Goal: Register for event/course

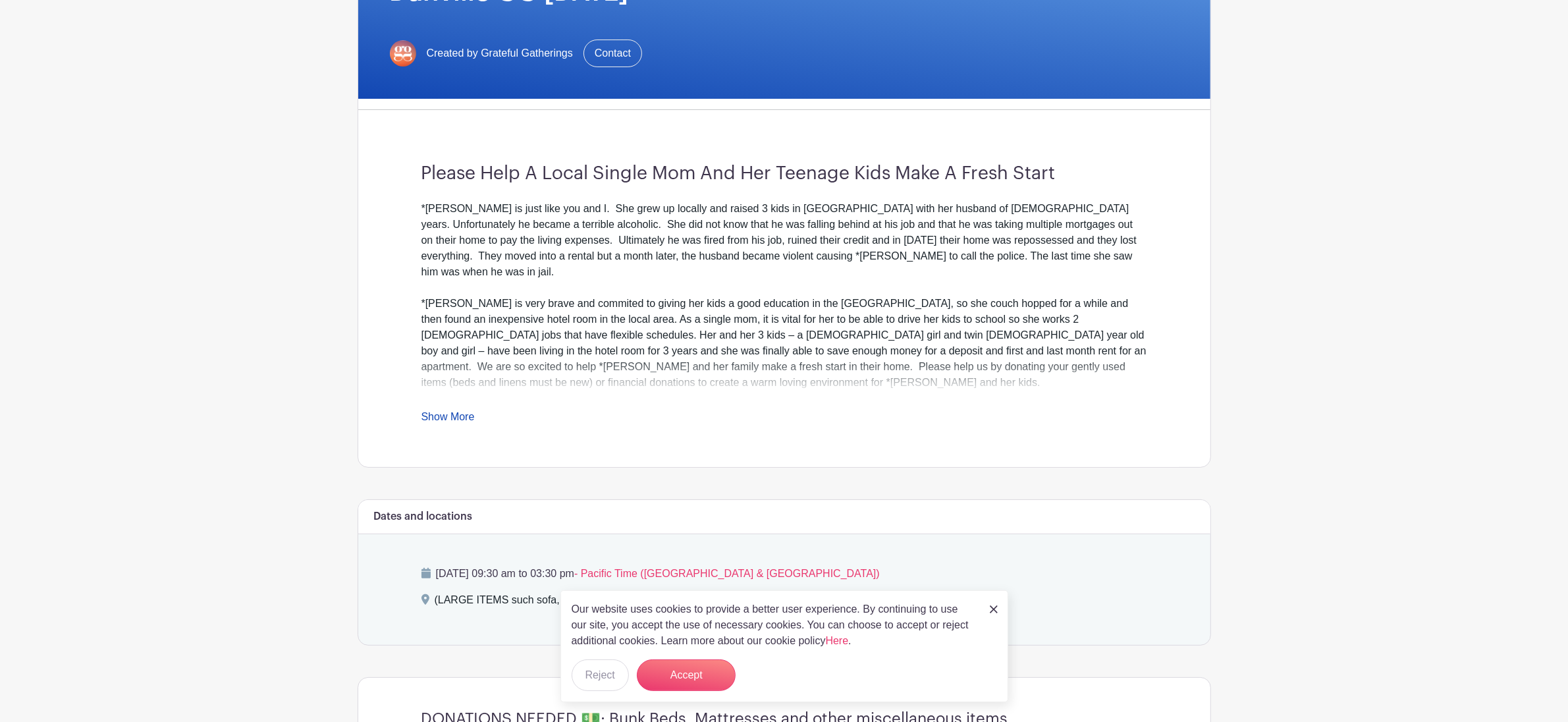
scroll to position [247, 0]
click at [432, 417] on link "Show More" at bounding box center [448, 418] width 53 height 17
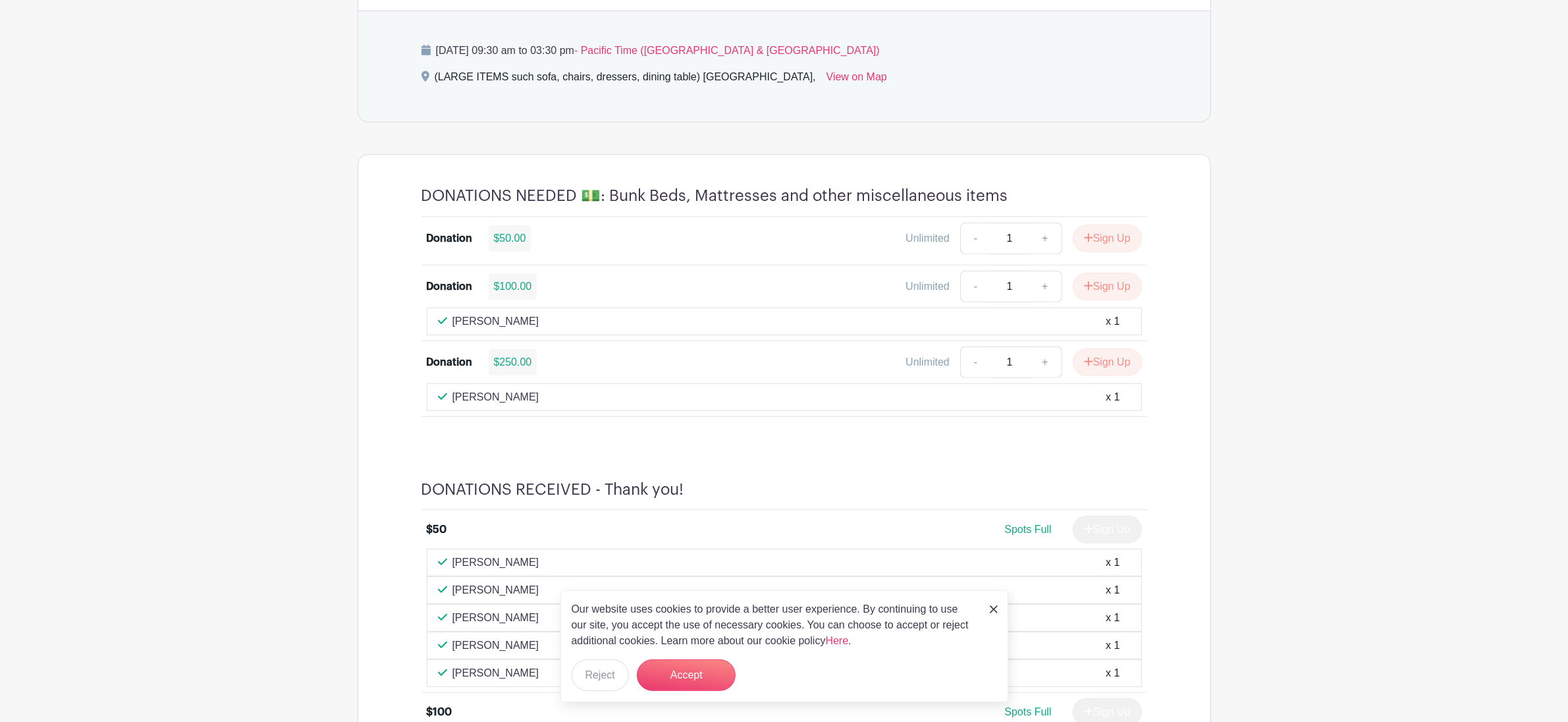
scroll to position [0, 0]
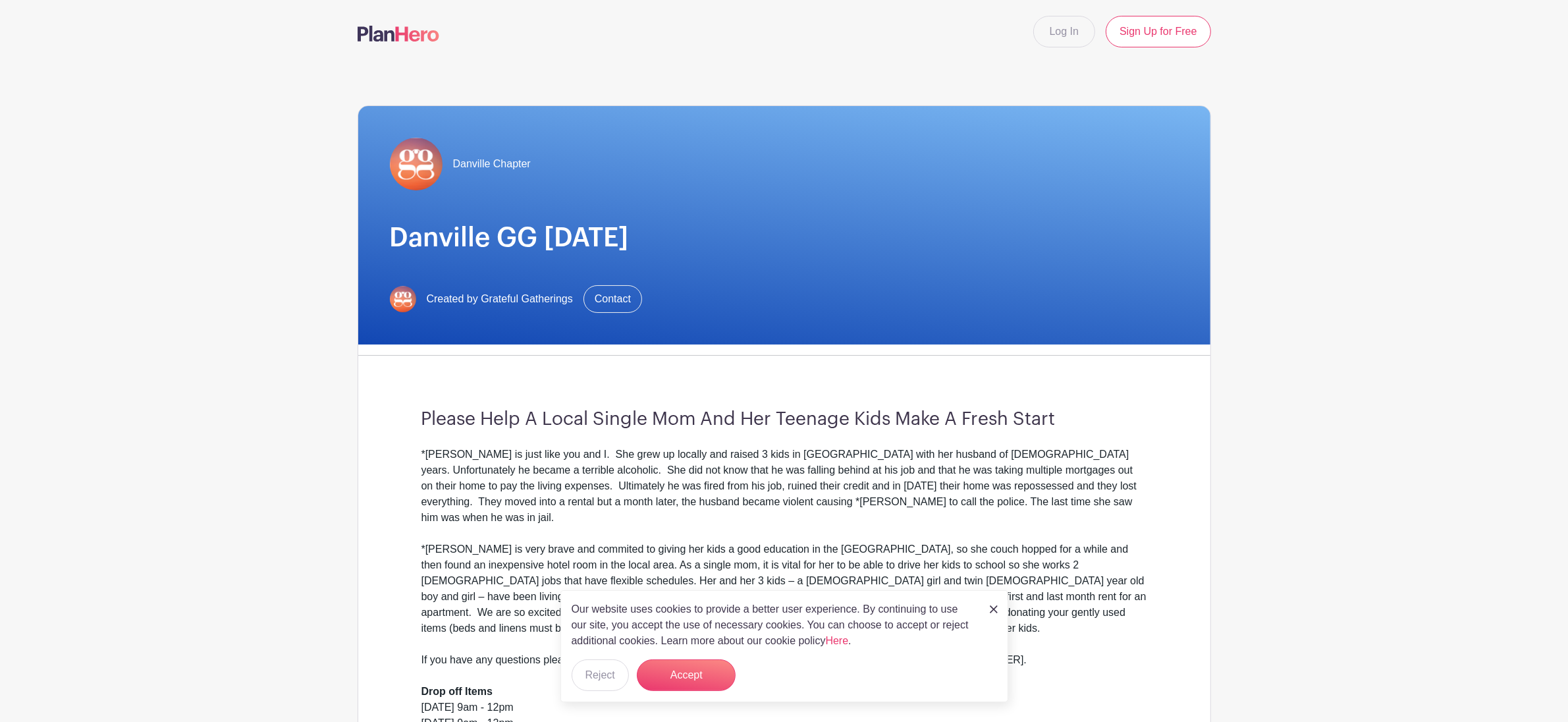
click at [993, 611] on img at bounding box center [994, 609] width 8 height 8
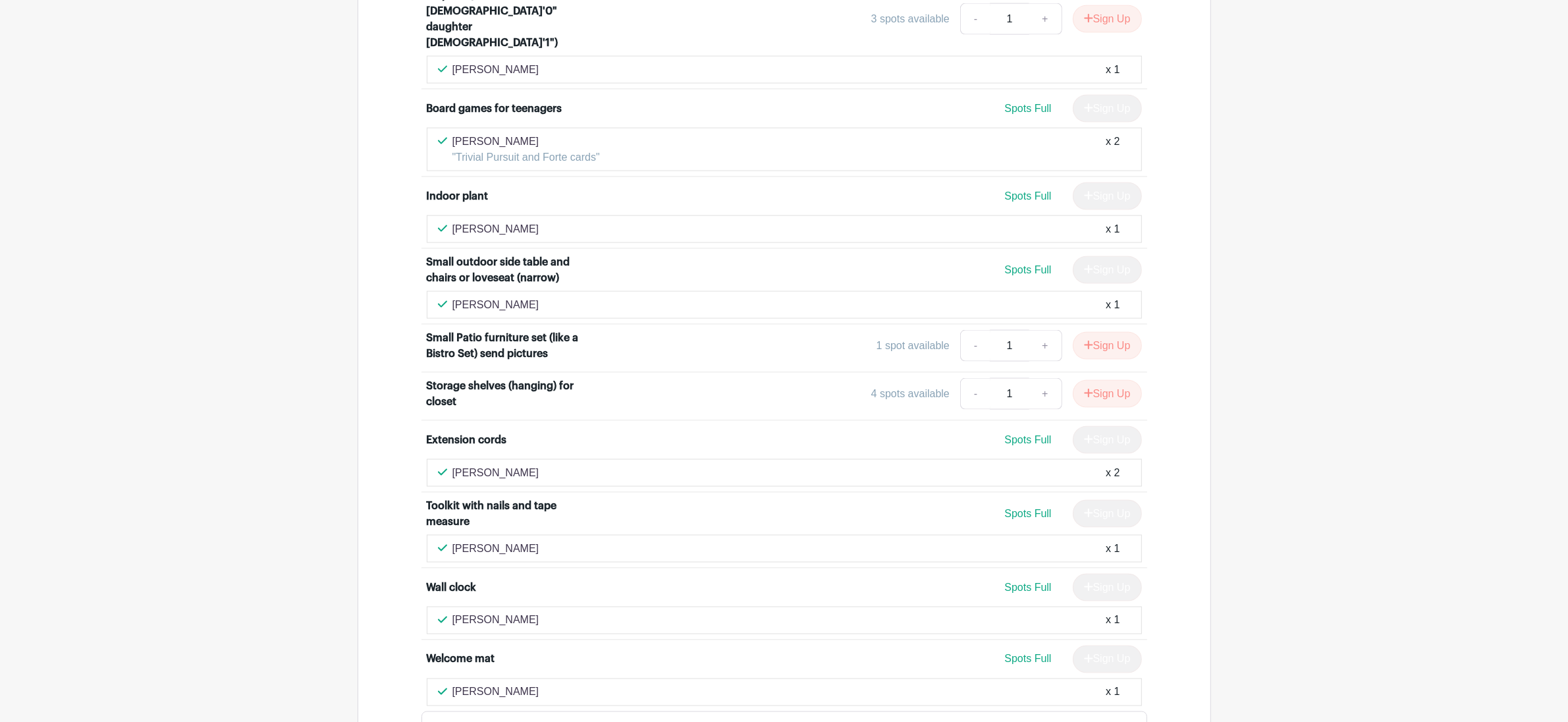
scroll to position [2742, 0]
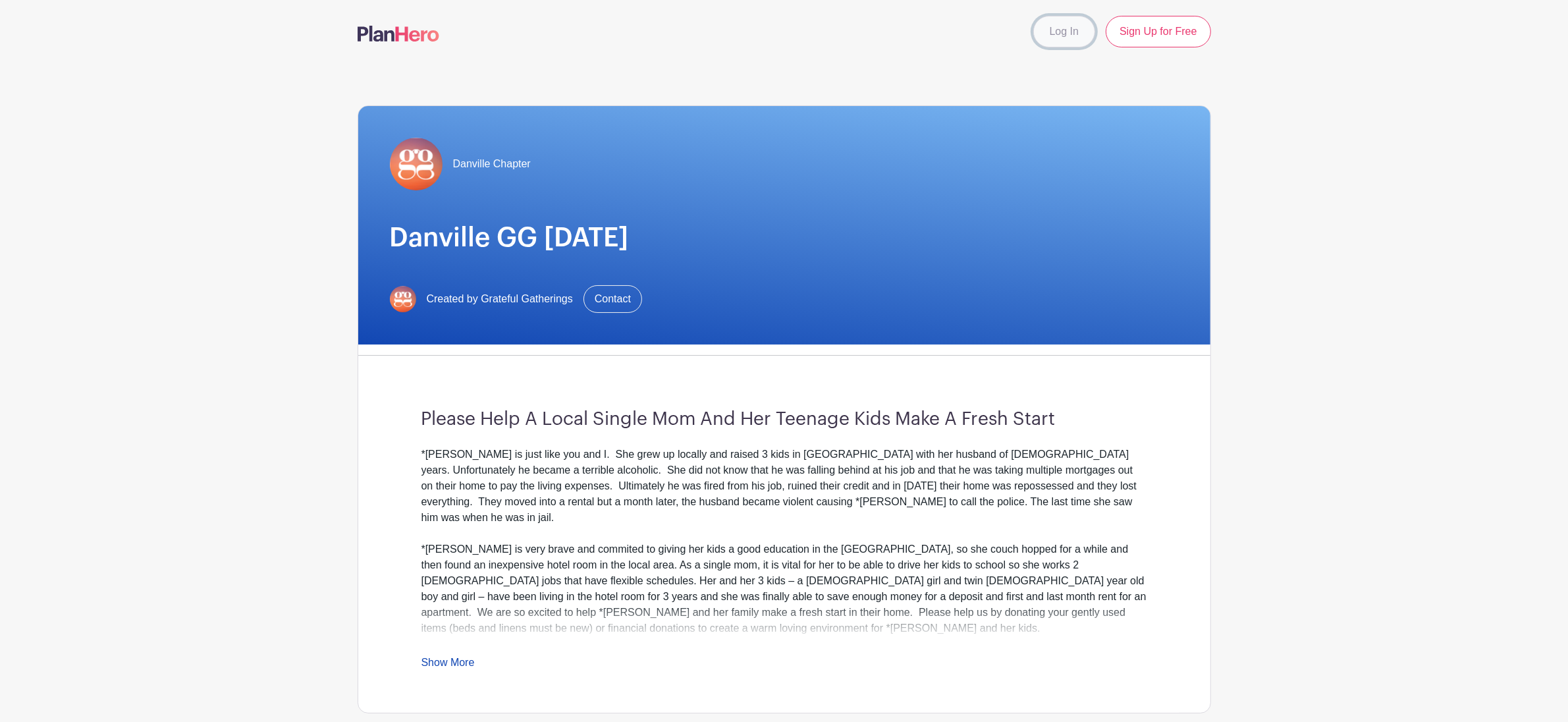
drag, startPoint x: 1062, startPoint y: 38, endPoint x: 1063, endPoint y: 45, distance: 7.1
click at [1062, 39] on link "Log In" at bounding box center [1064, 31] width 62 height 31
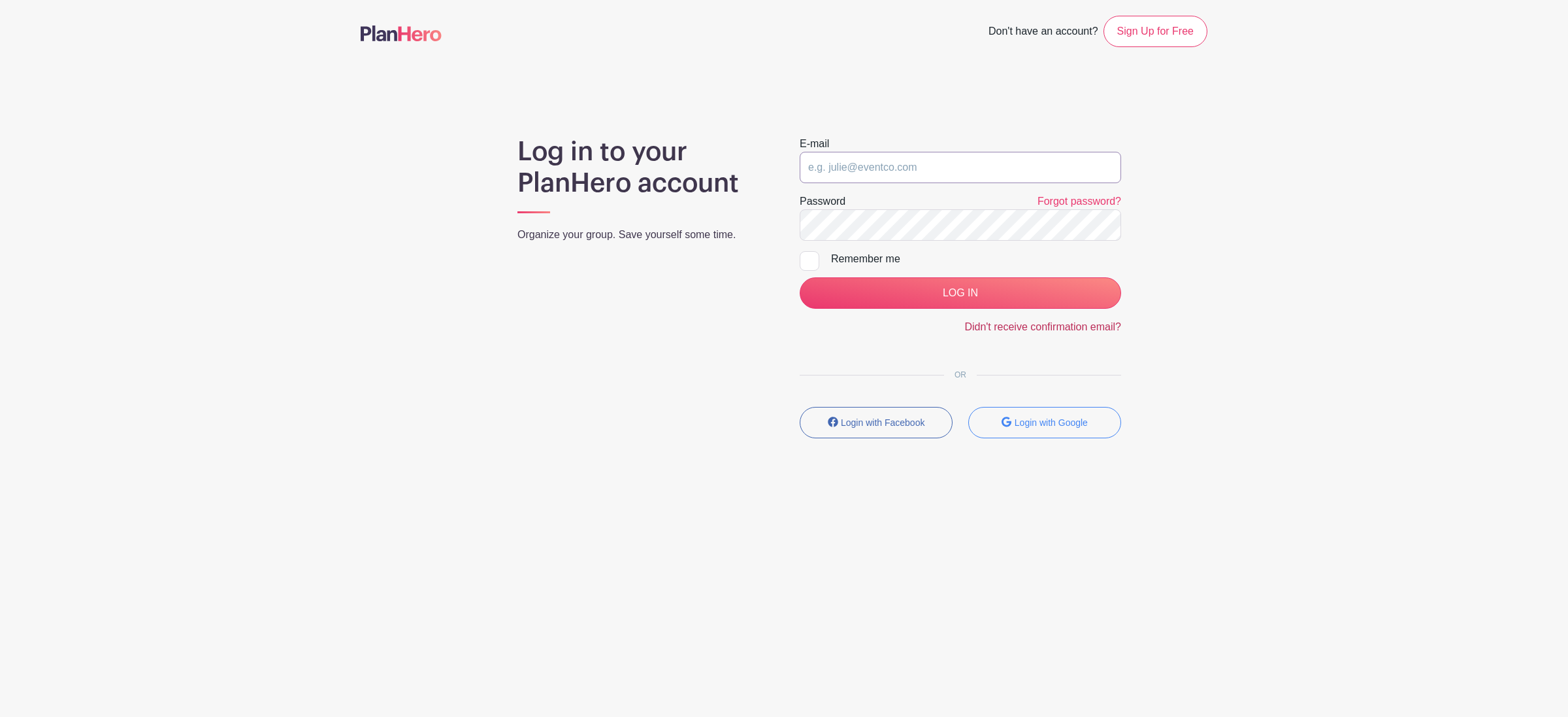
type input "ChristyWatson29@gmail.com"
click at [983, 292] on input "LOG IN" at bounding box center [960, 293] width 322 height 31
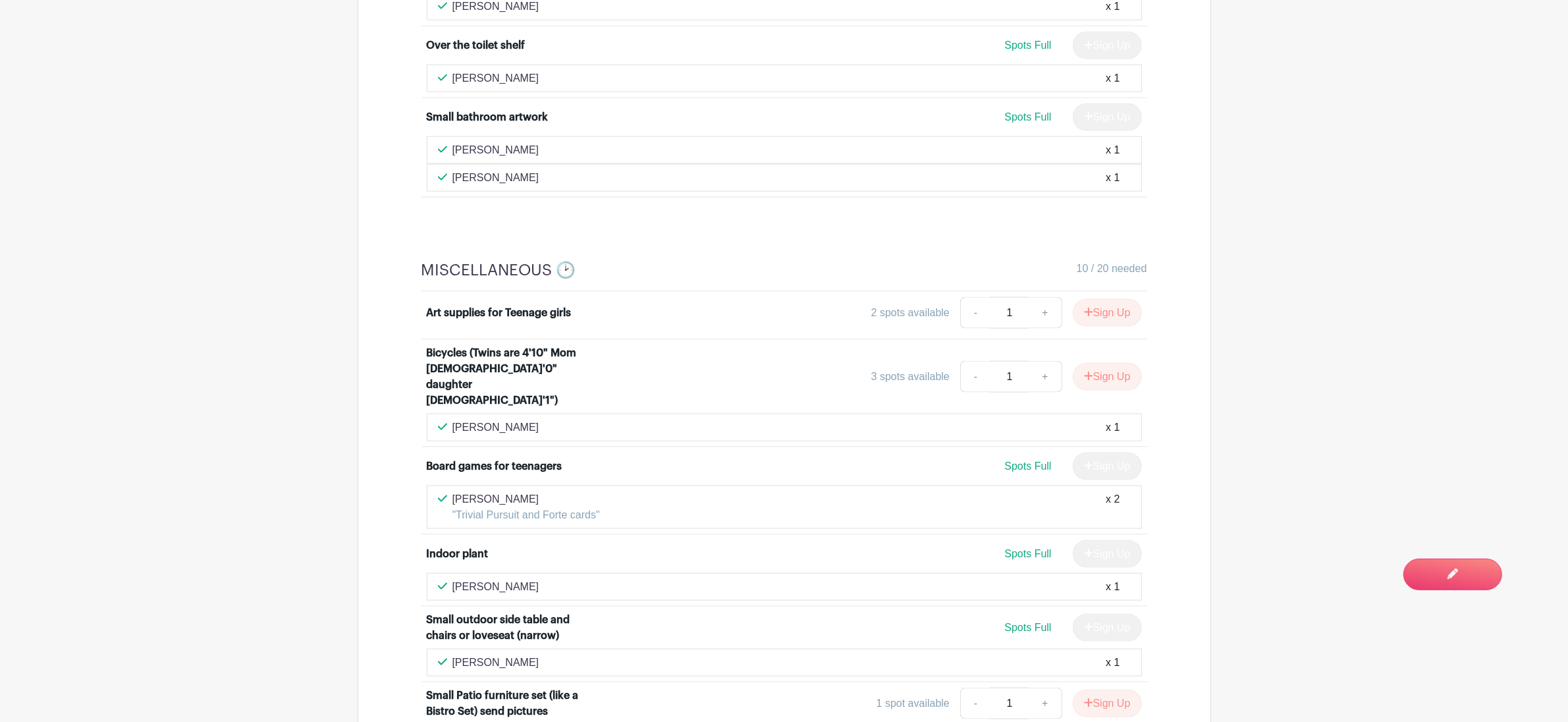
scroll to position [2249, 0]
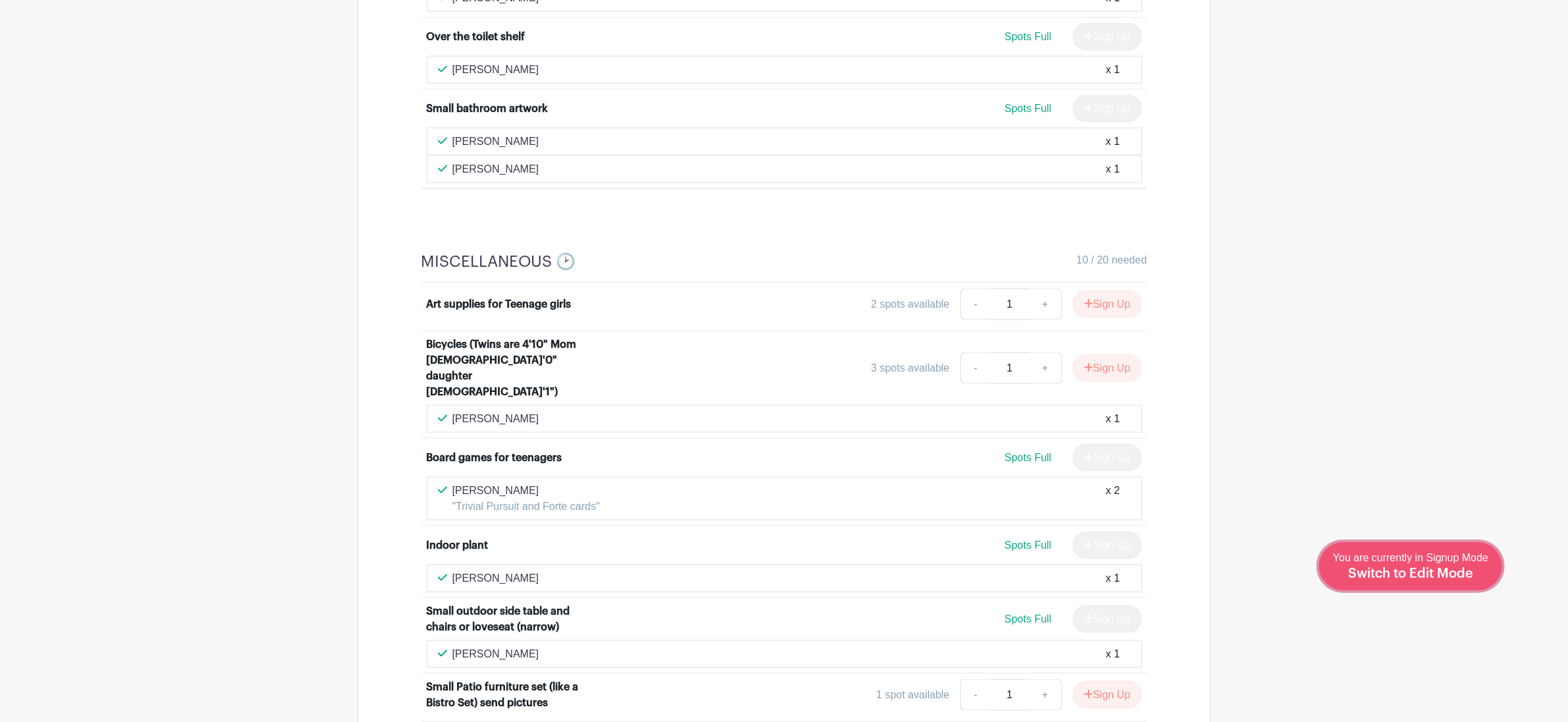
click at [1429, 581] on div "You are currently in Signup Mode Switch to Edit Mode" at bounding box center [1410, 565] width 155 height 32
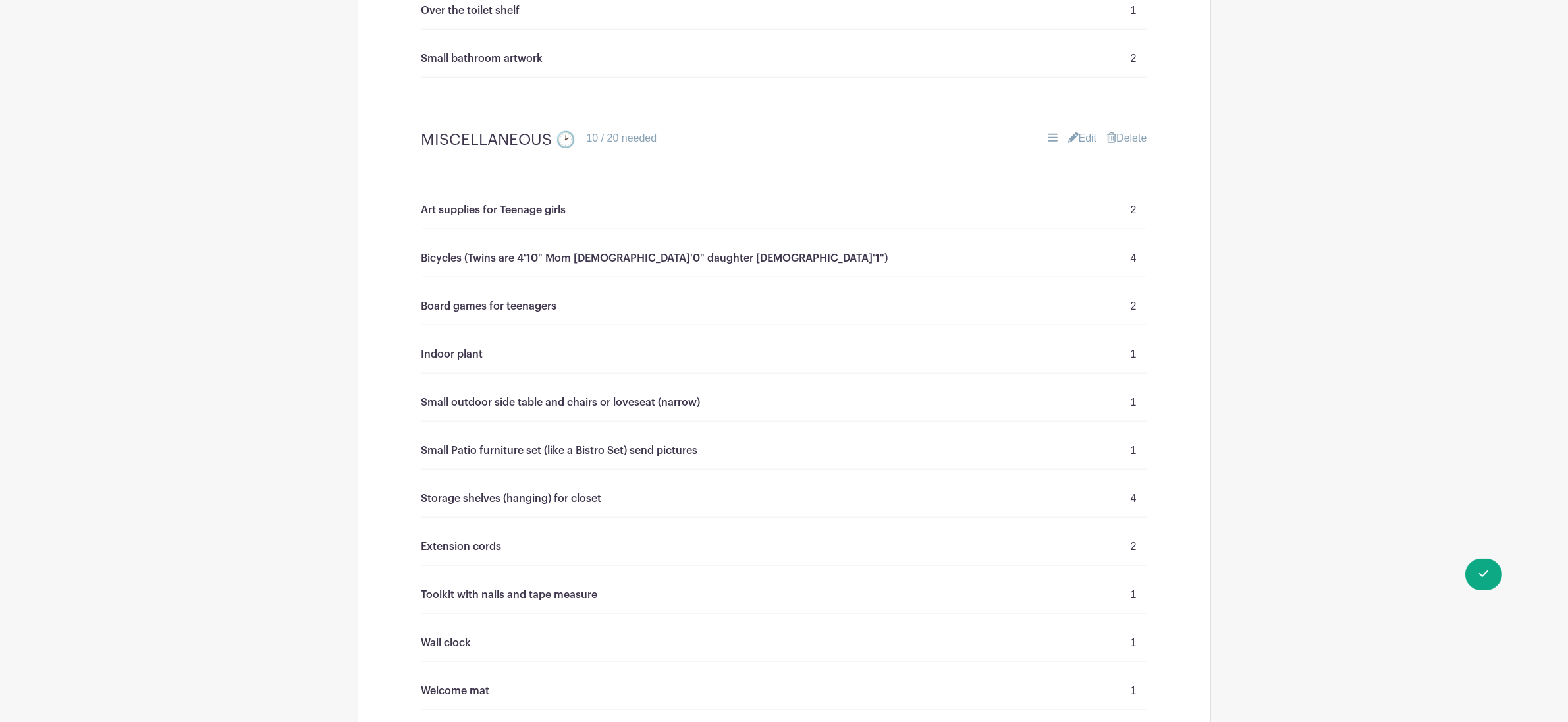
scroll to position [1901, 0]
click at [1079, 133] on link "Edit" at bounding box center [1082, 134] width 29 height 16
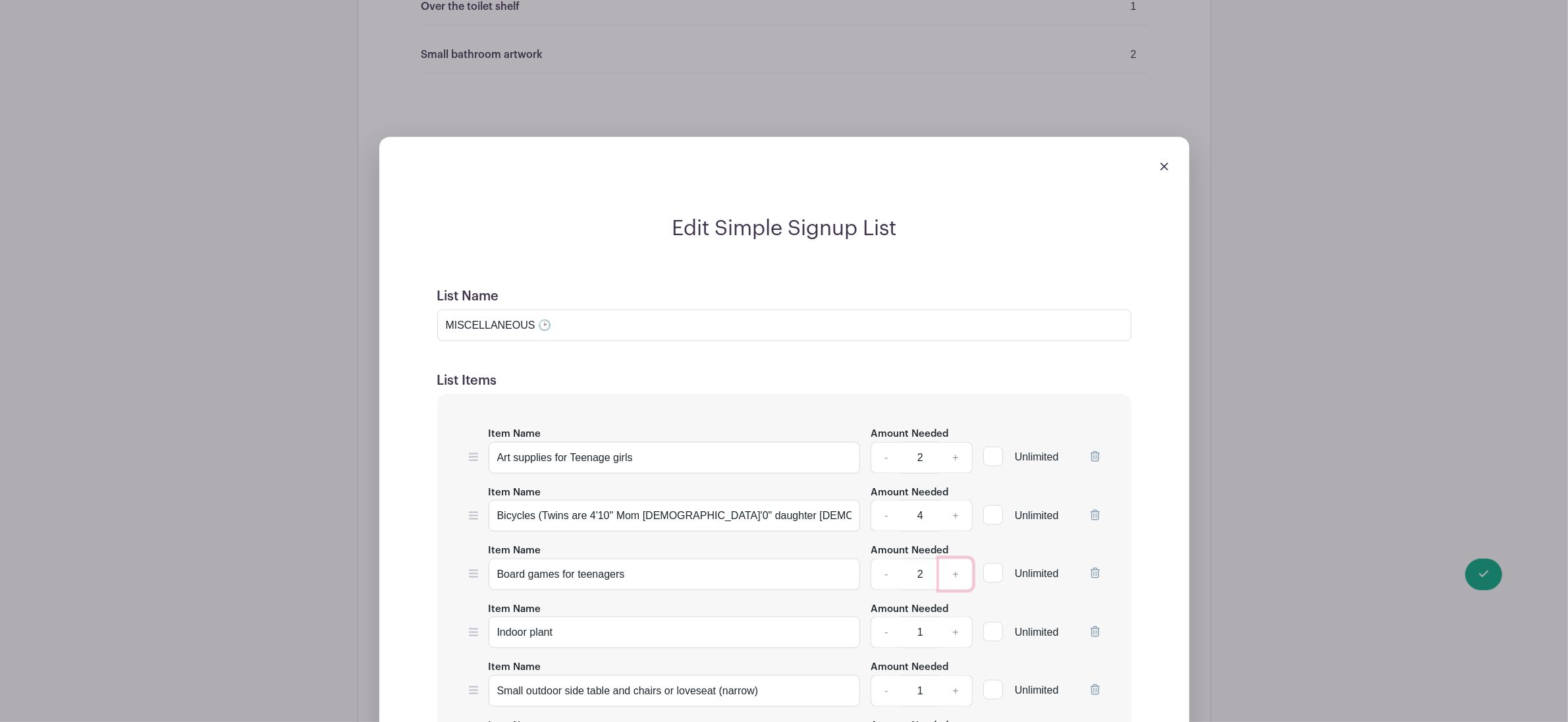
click at [955, 583] on link "+" at bounding box center [956, 574] width 33 height 31
type input "3"
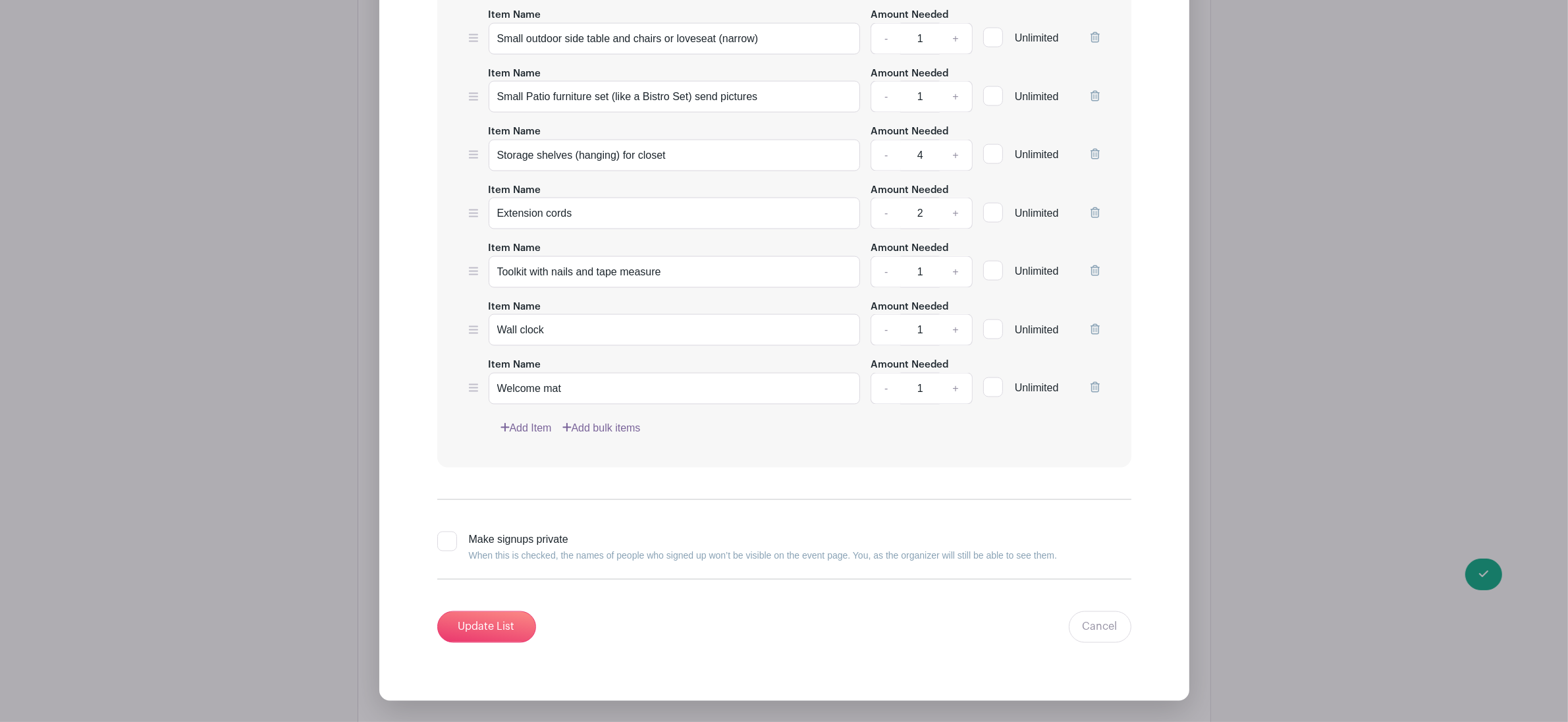
scroll to position [2556, 0]
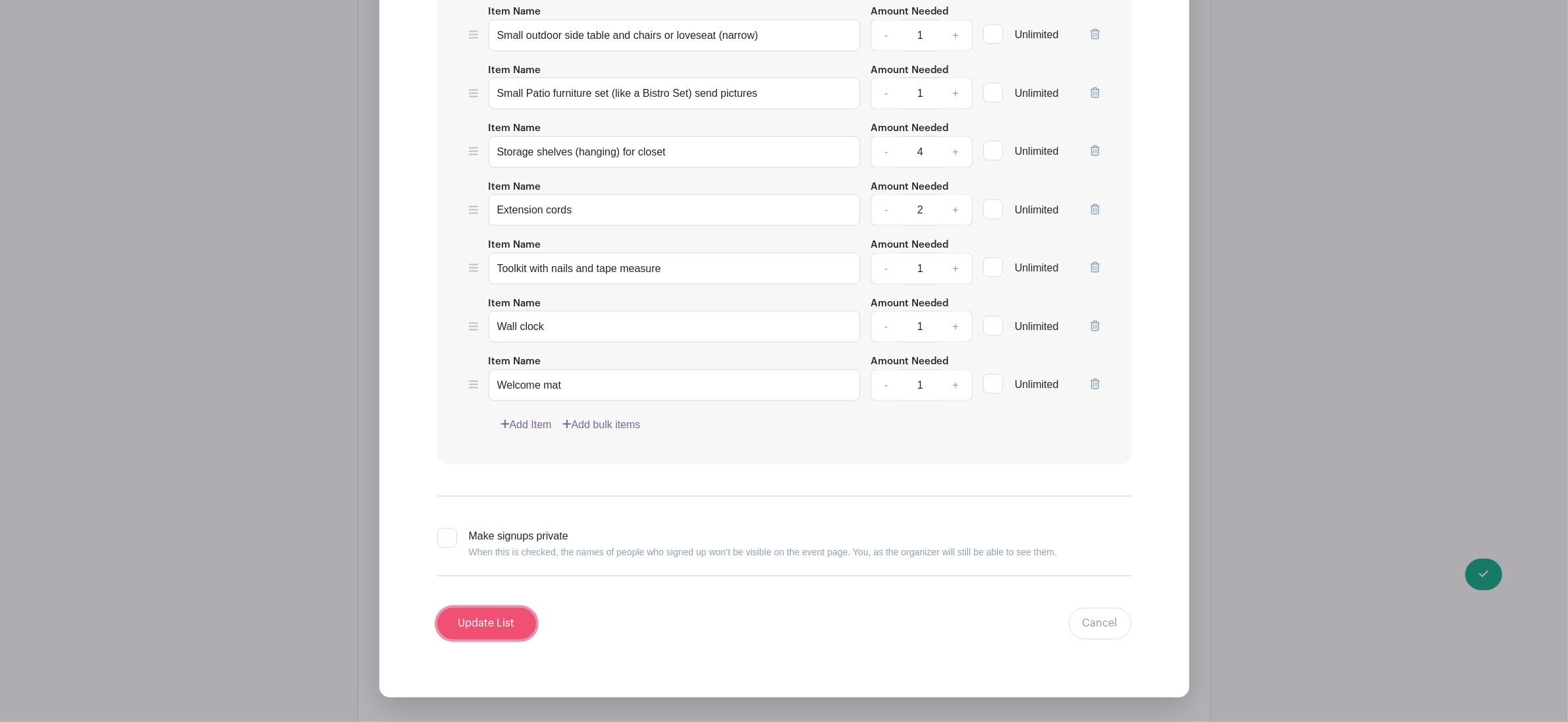
click at [495, 628] on input "Update List" at bounding box center [486, 623] width 99 height 31
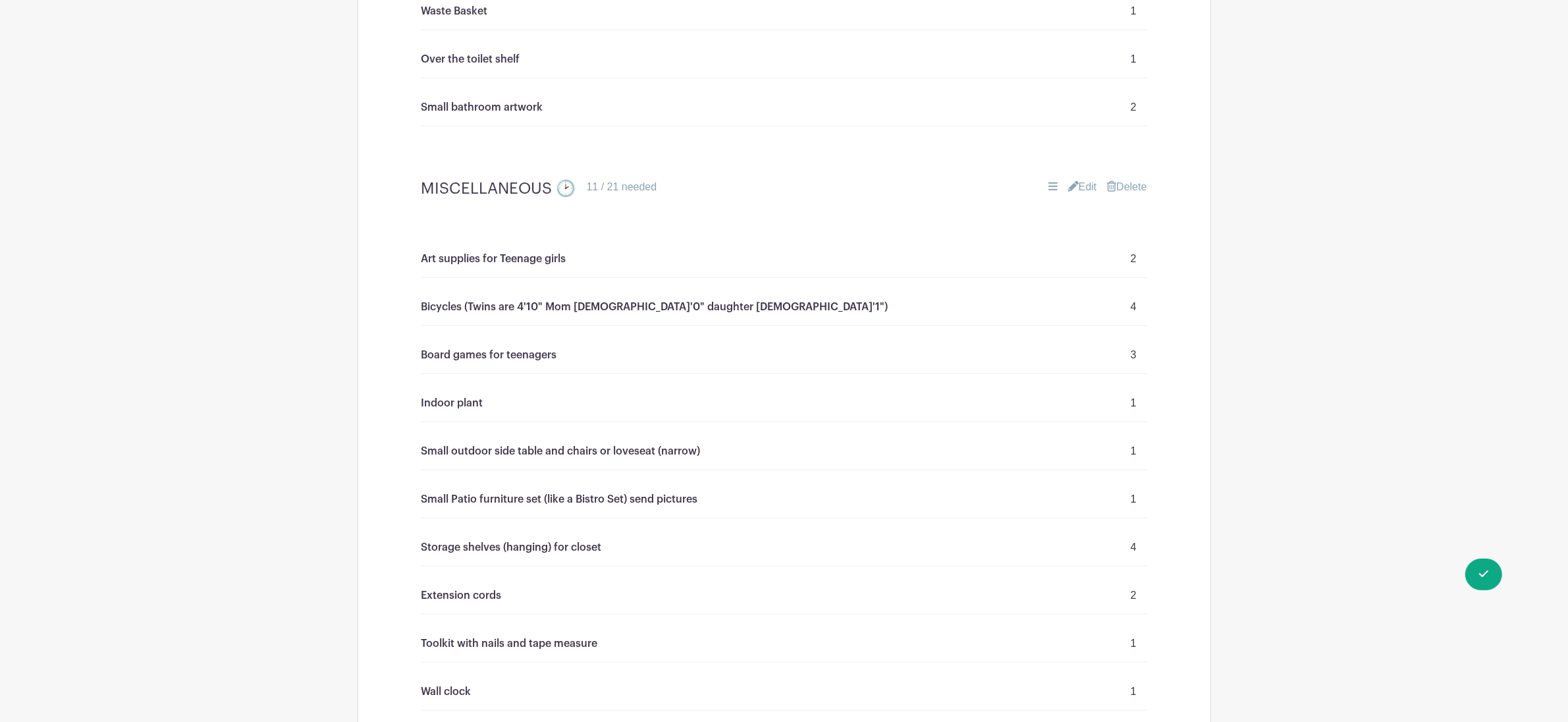
scroll to position [910, 0]
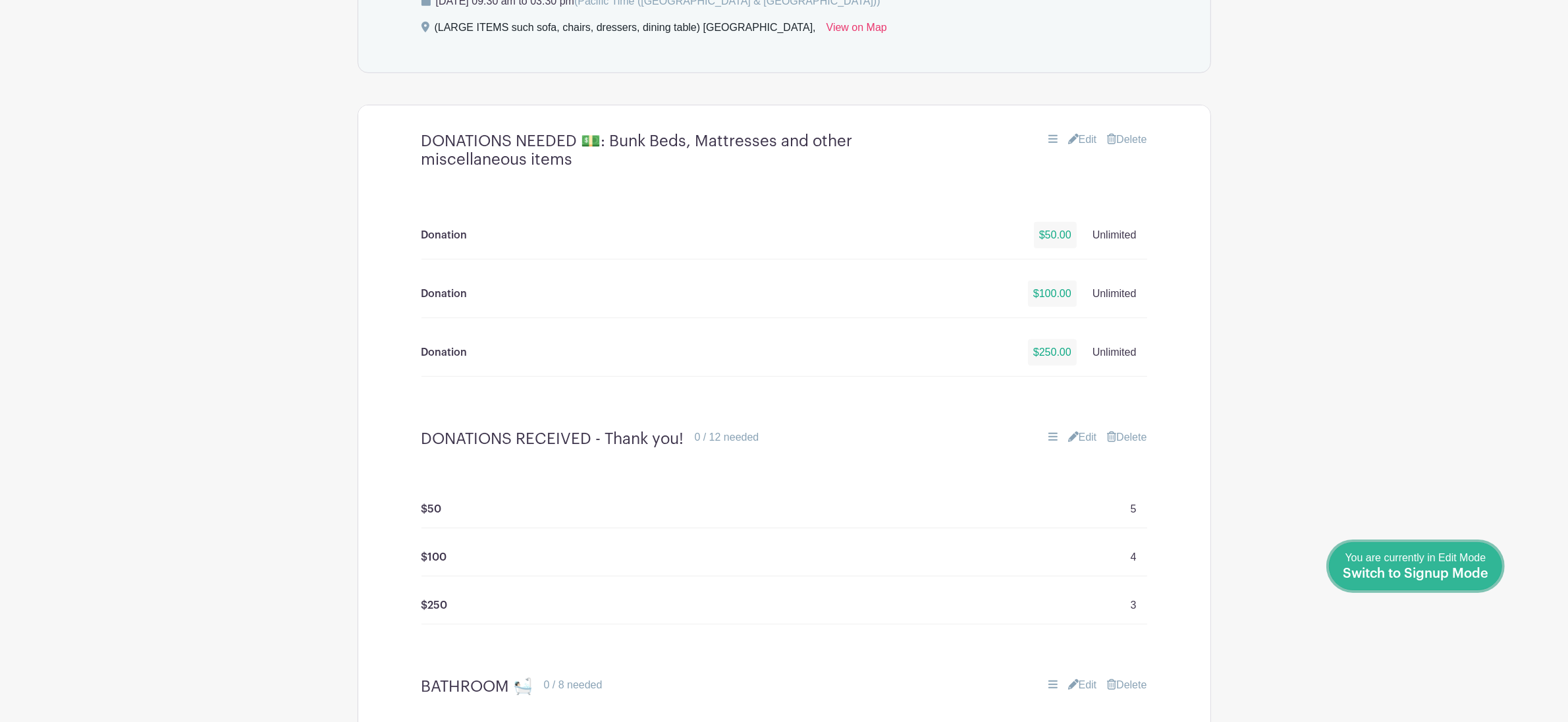
click at [1443, 581] on div "You are currently in Edit Mode Switch to Signup Mode" at bounding box center [1416, 565] width 146 height 32
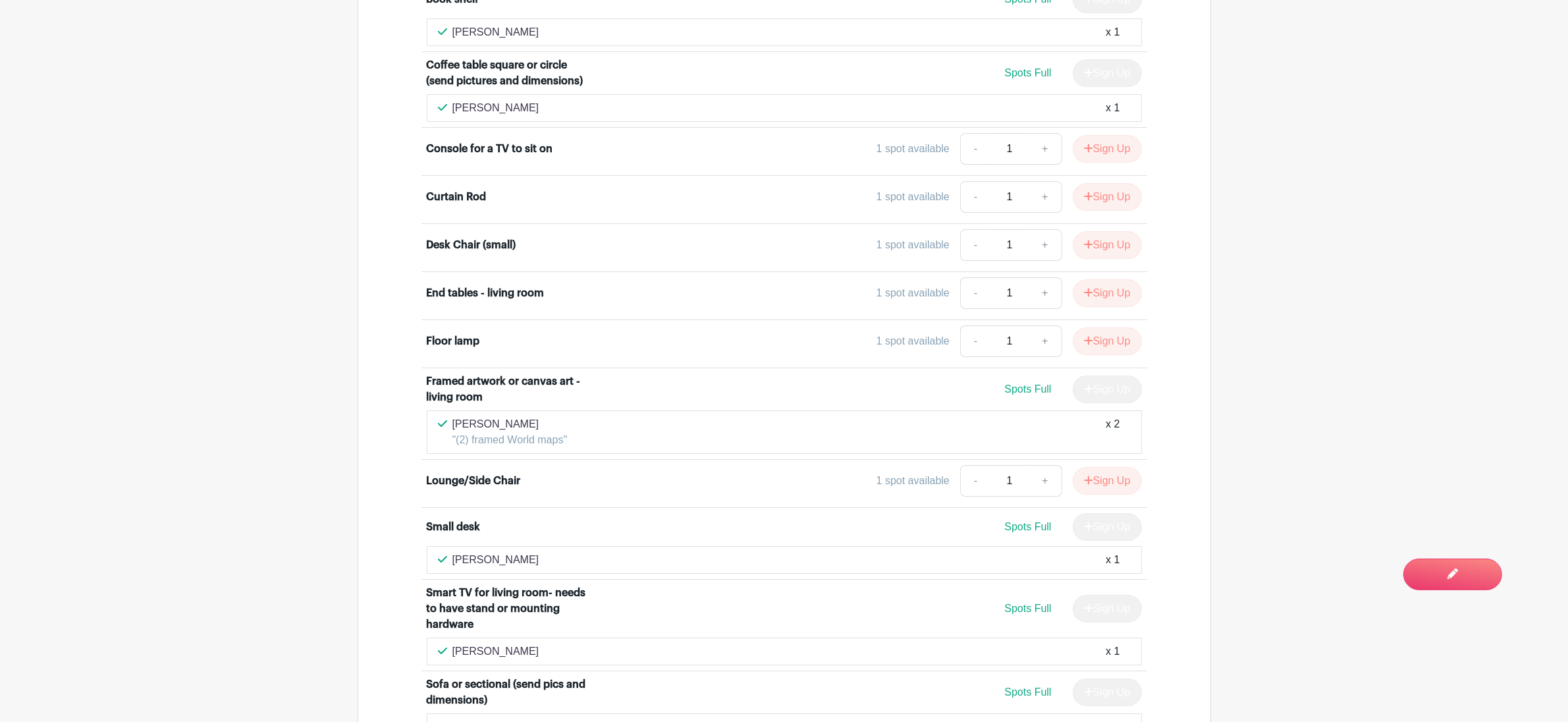
scroll to position [5829, 0]
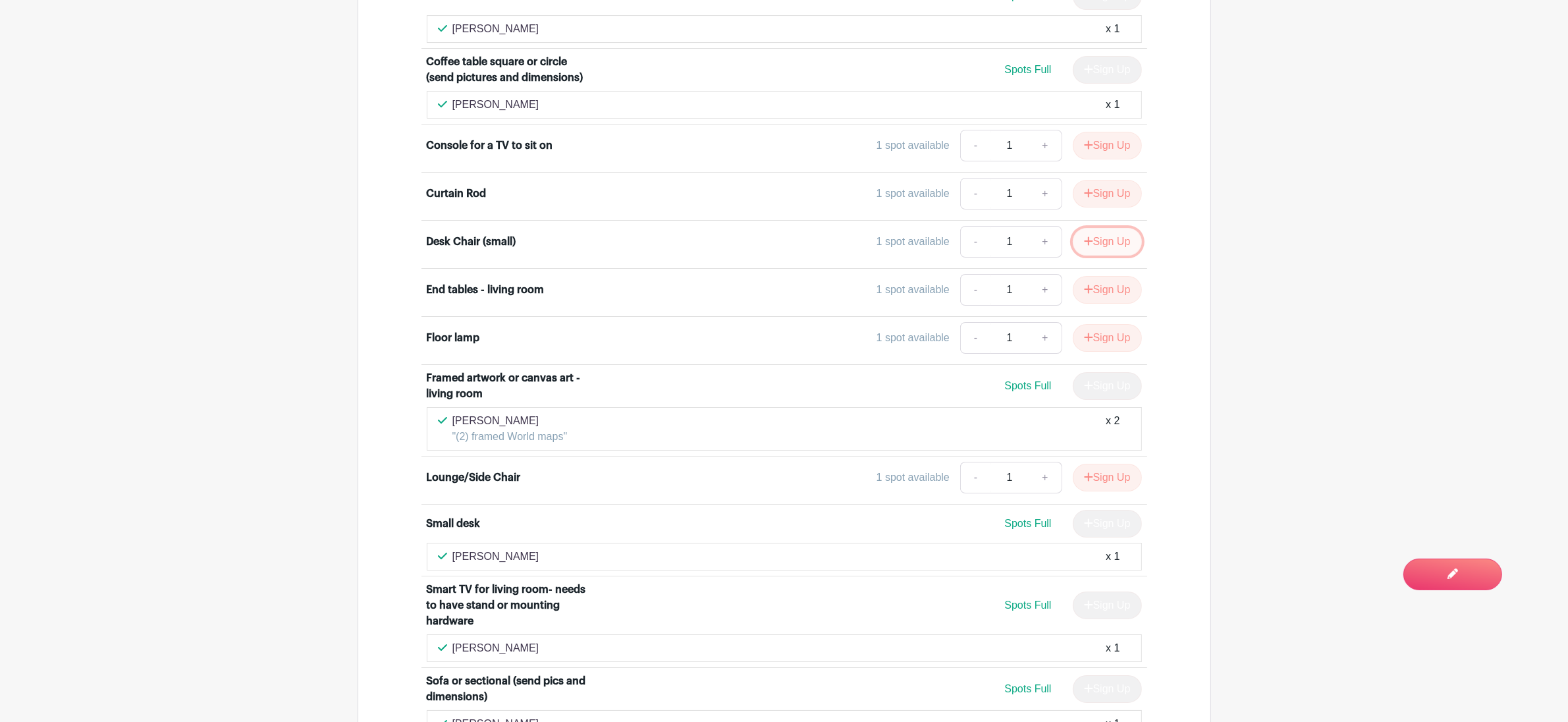
click at [1102, 228] on button "Sign Up" at bounding box center [1107, 241] width 69 height 27
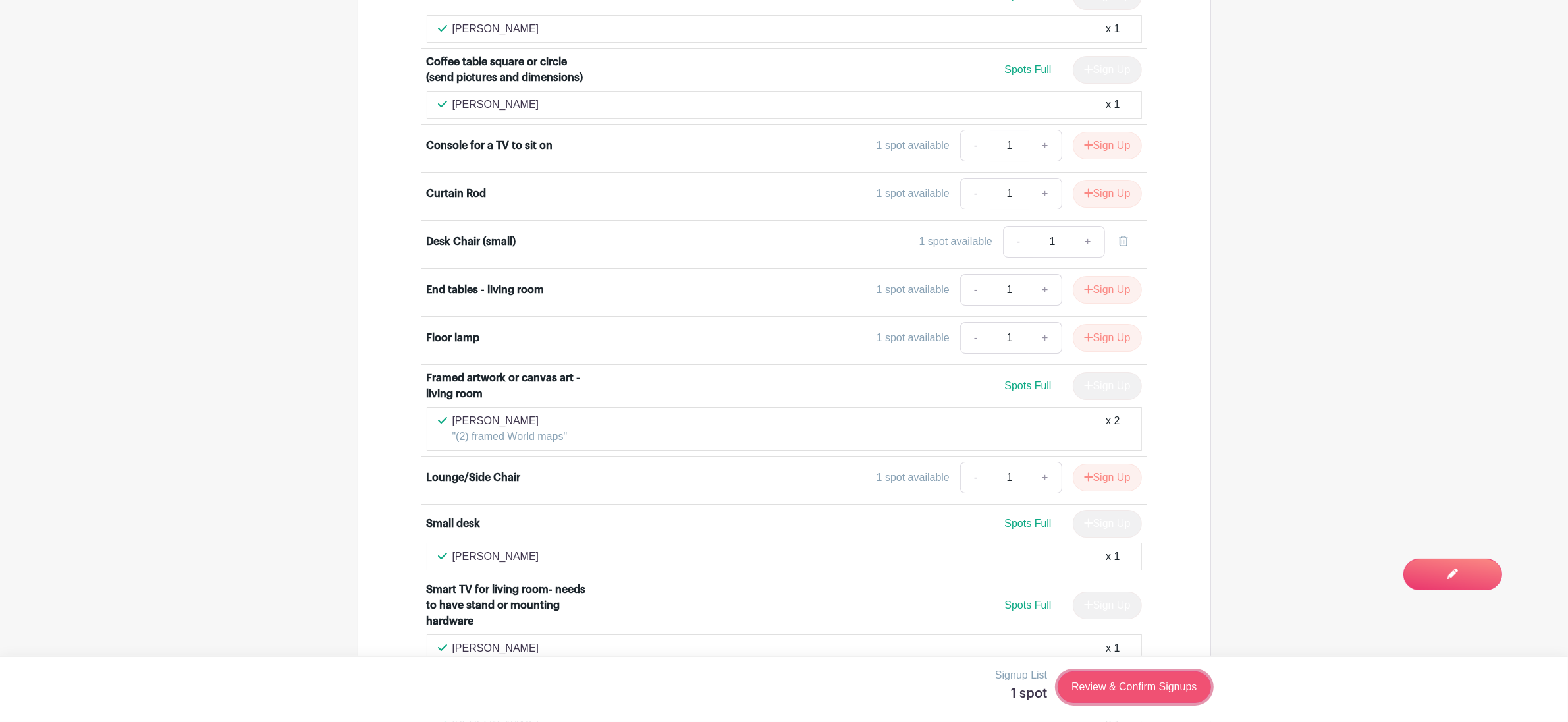
click at [1132, 683] on link "Review & Confirm Signups" at bounding box center [1134, 686] width 153 height 31
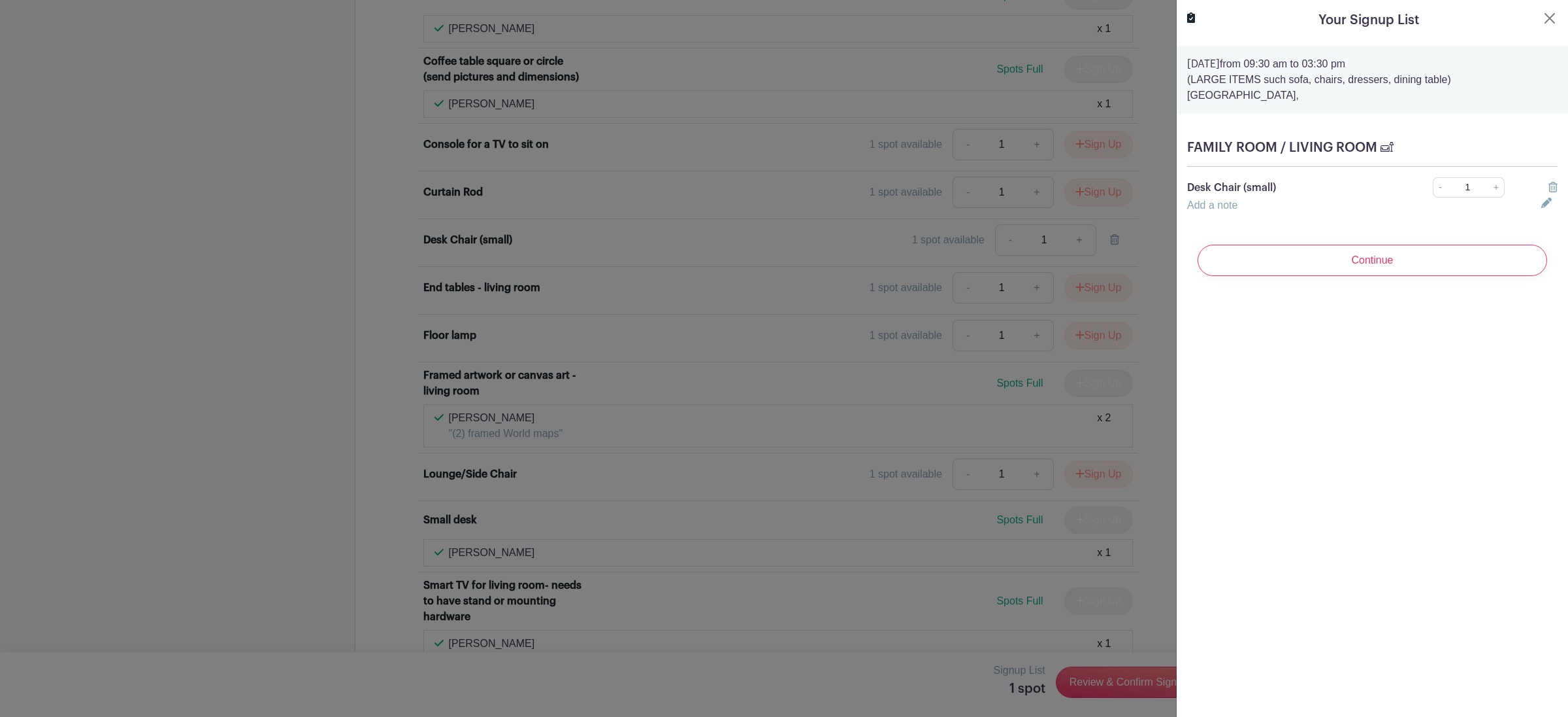
click at [1542, 208] on icon at bounding box center [1547, 203] width 11 height 11
click at [1323, 224] on input "text" at bounding box center [1356, 213] width 338 height 31
type input "[PERSON_NAME]"
click at [1380, 286] on input "Continue" at bounding box center [1372, 276] width 350 height 31
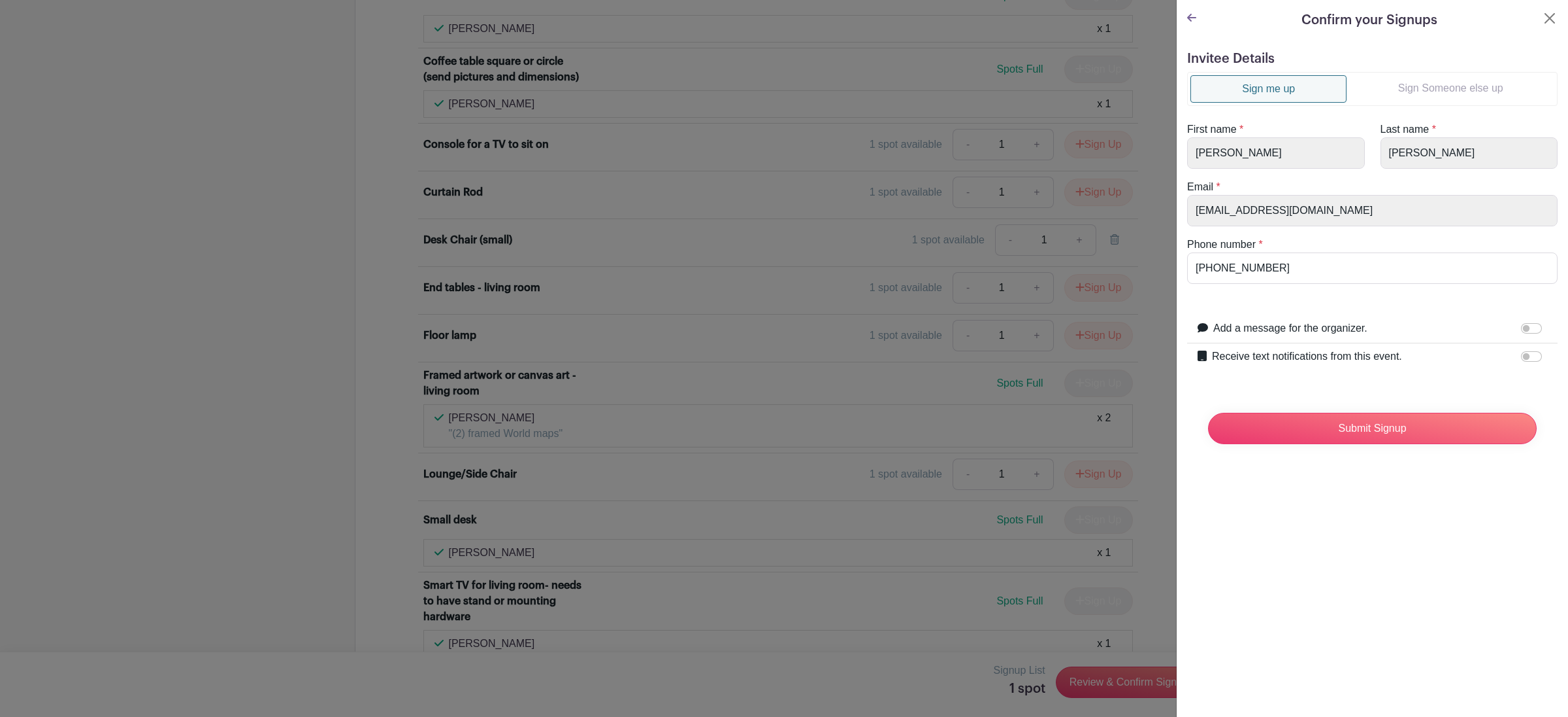
click at [1181, 152] on div "First name * Christy" at bounding box center [1276, 145] width 193 height 47
click at [1193, 21] on icon at bounding box center [1191, 17] width 9 height 11
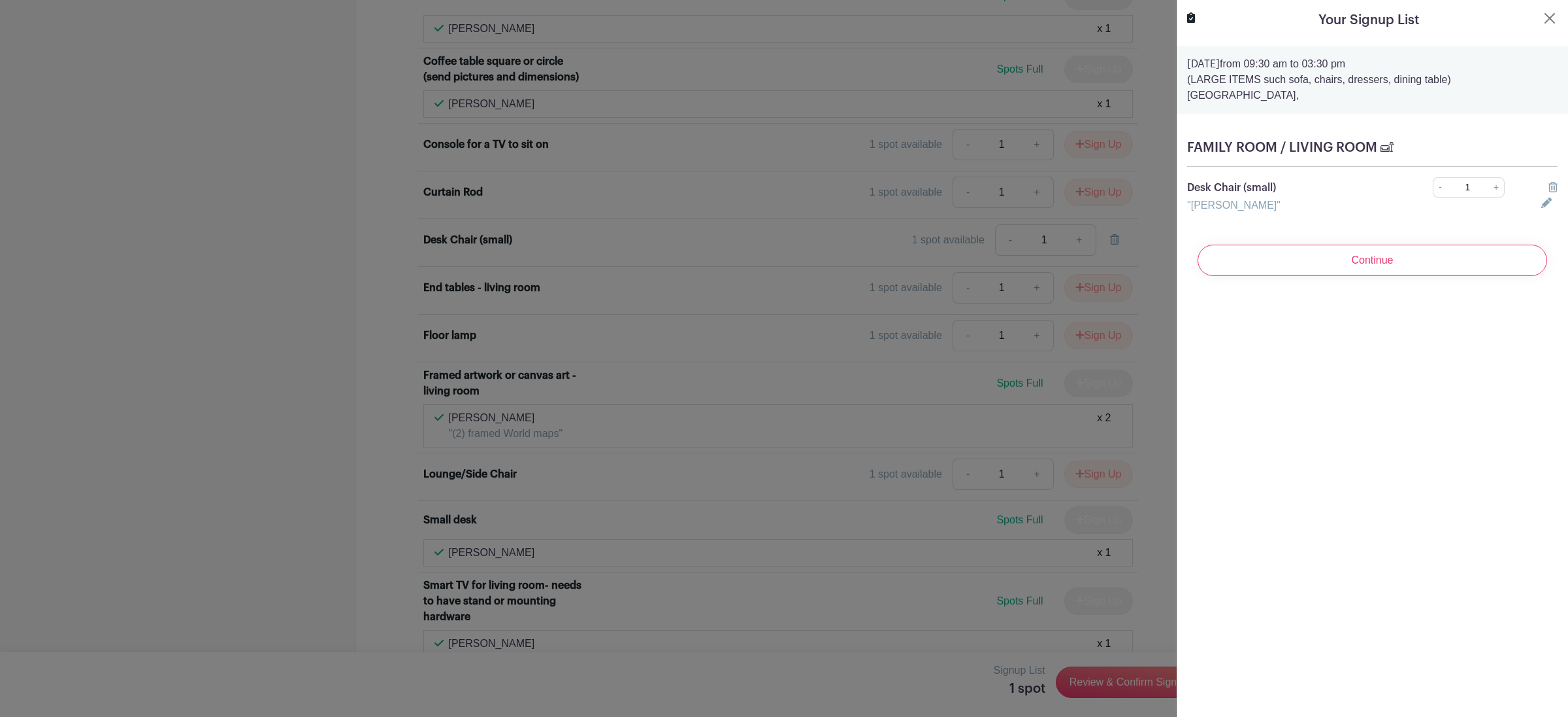
click at [1193, 20] on icon at bounding box center [1191, 17] width 8 height 11
click at [1542, 23] on button "Close" at bounding box center [1549, 18] width 16 height 16
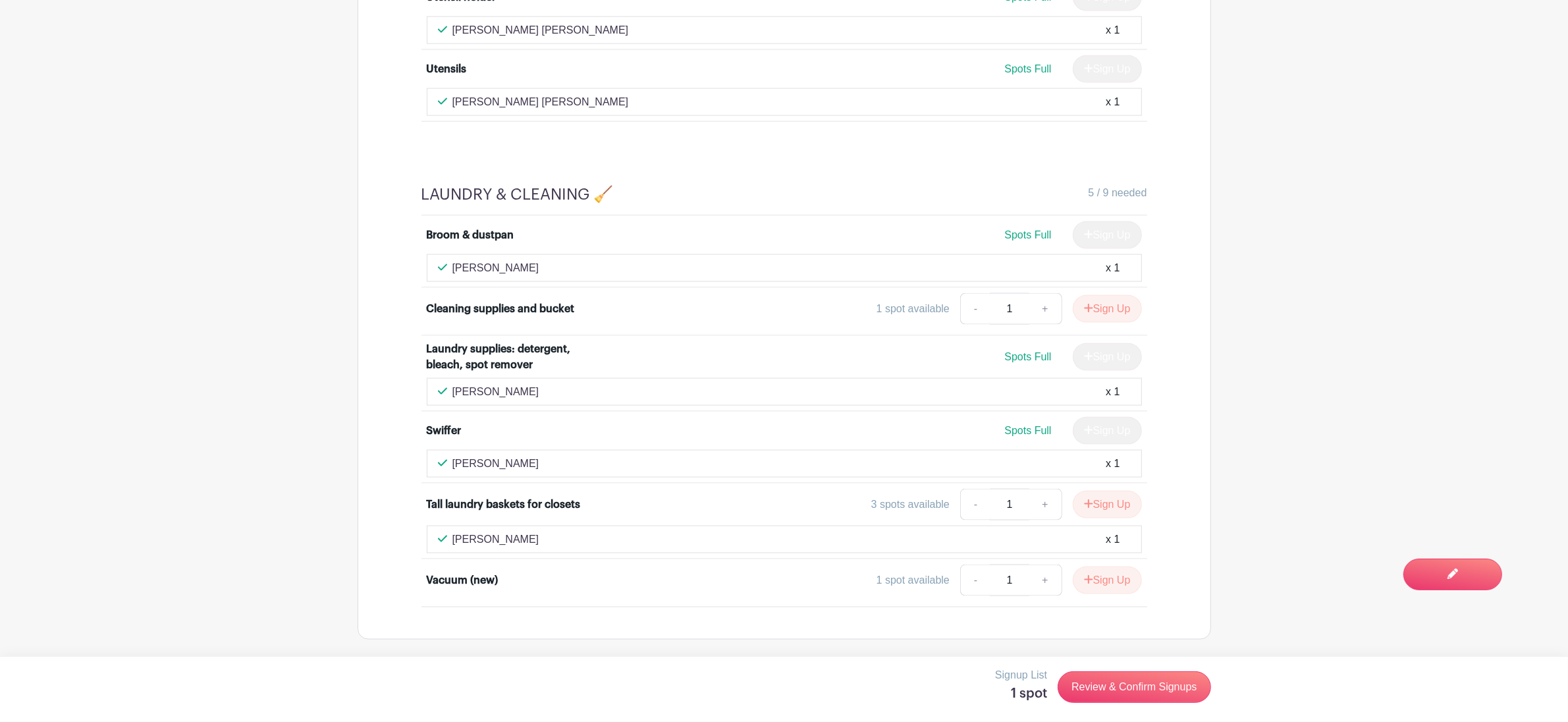
scroll to position [8603, 0]
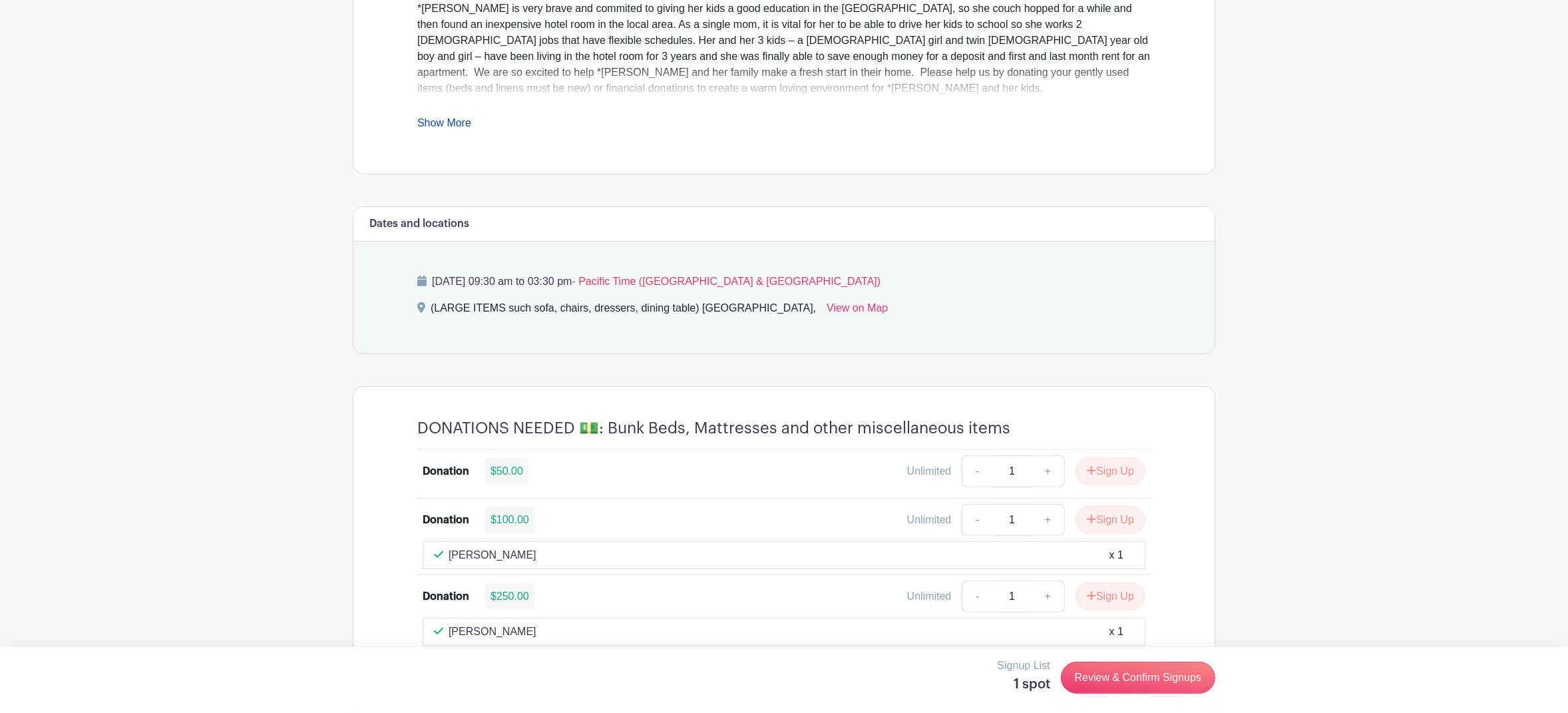
scroll to position [607, 0]
